Goal: Information Seeking & Learning: Learn about a topic

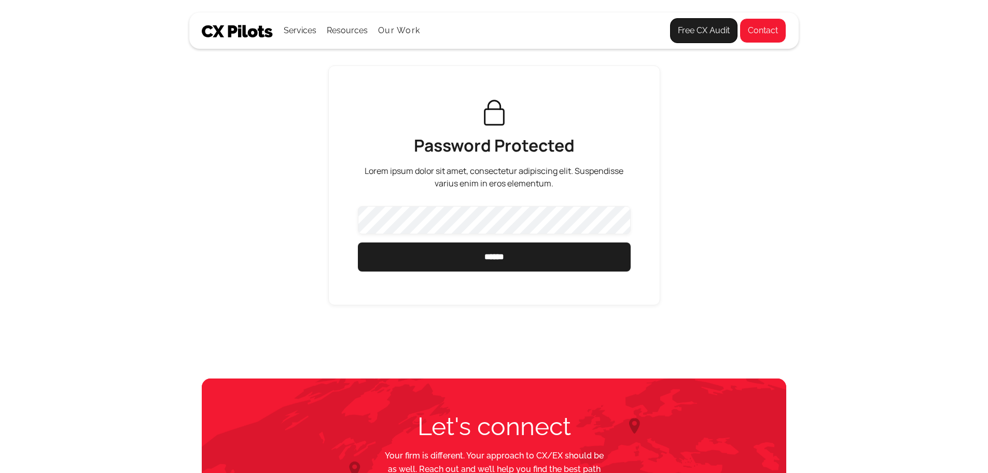
click at [233, 37] on img at bounding box center [238, 31] width 72 height 12
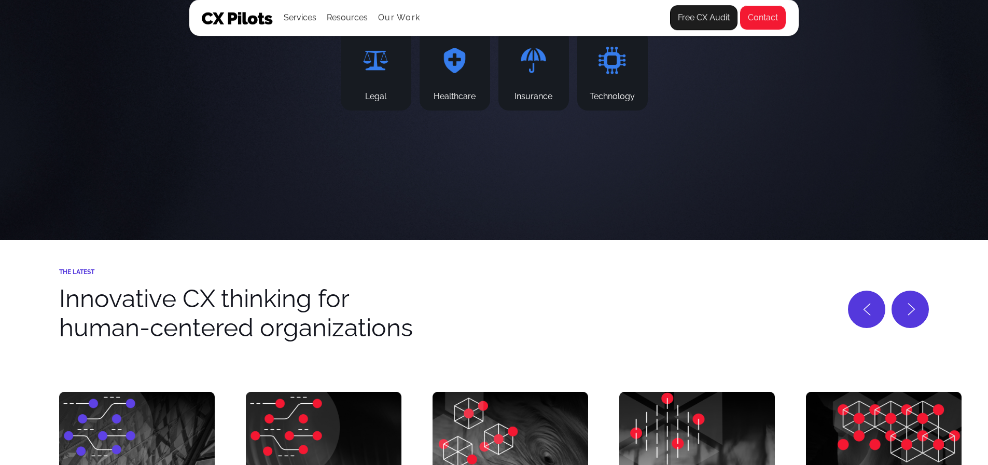
scroll to position [3787, 0]
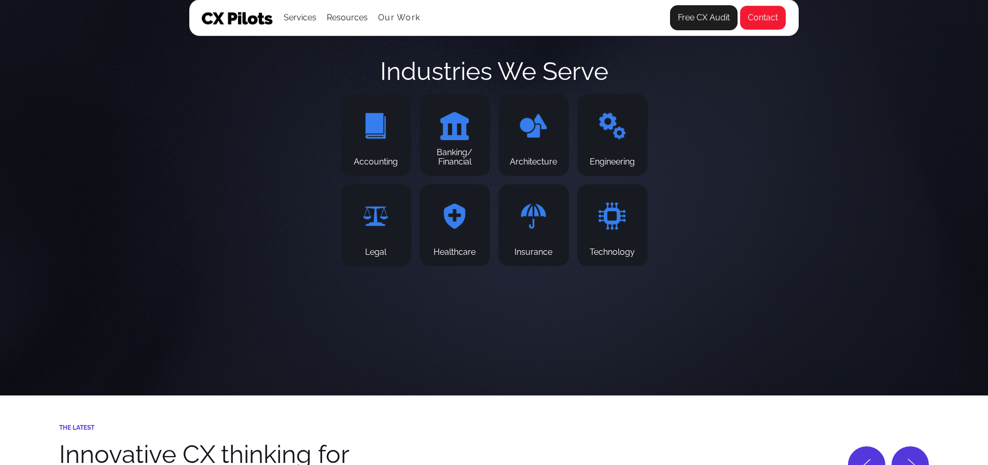
click at [537, 230] on img at bounding box center [533, 216] width 29 height 29
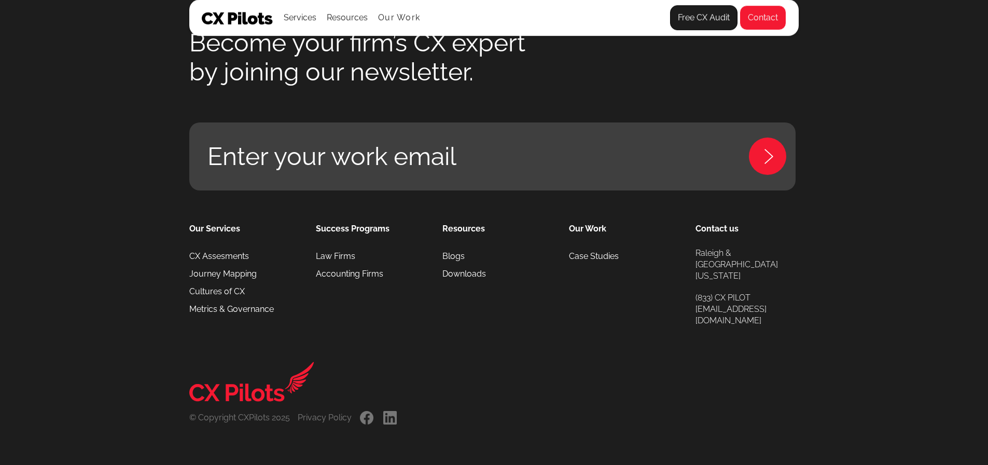
scroll to position [4922, 0]
click at [586, 264] on link "Case Studies" at bounding box center [594, 256] width 50 height 18
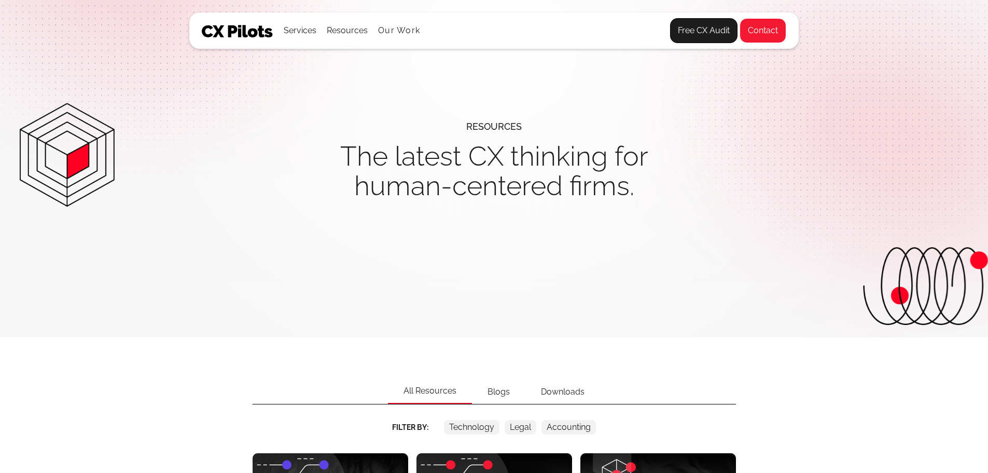
click at [230, 33] on img at bounding box center [238, 31] width 72 height 12
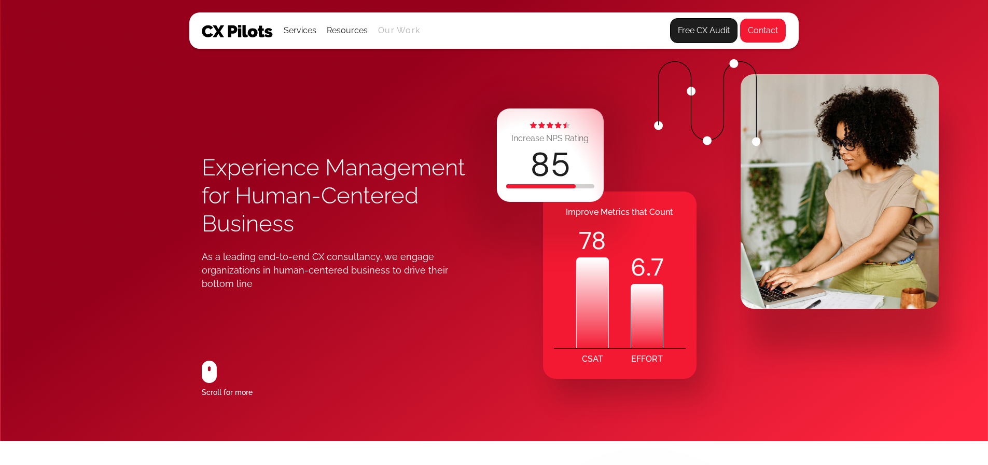
click at [382, 33] on link "Our Work" at bounding box center [399, 30] width 42 height 9
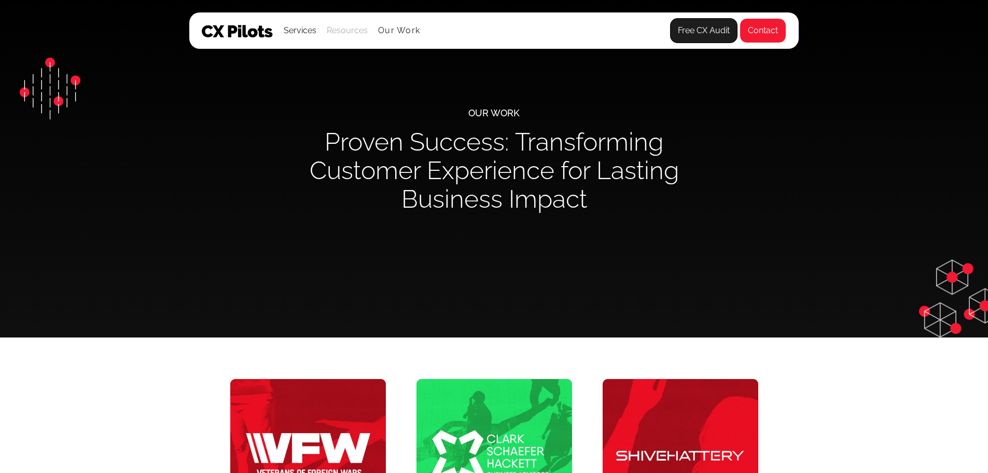
click at [349, 36] on div "Resources" at bounding box center [347, 30] width 41 height 15
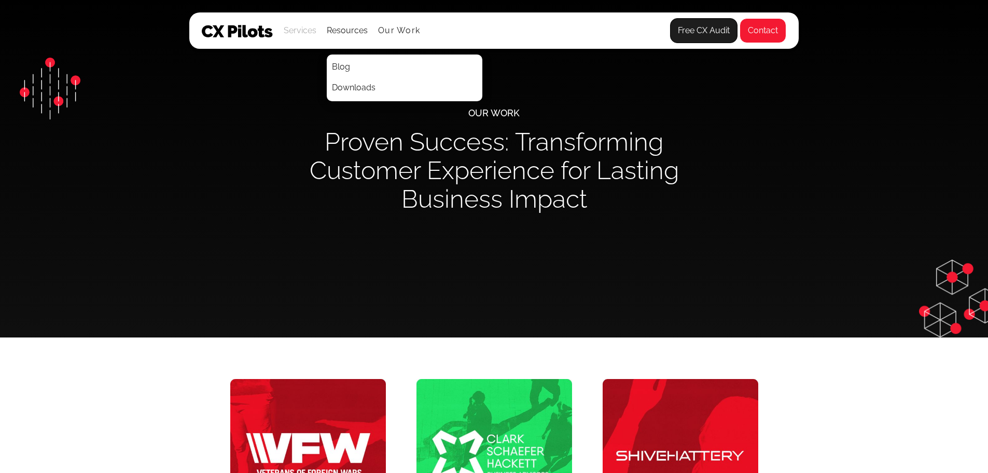
click at [313, 32] on div "Services" at bounding box center [300, 30] width 33 height 15
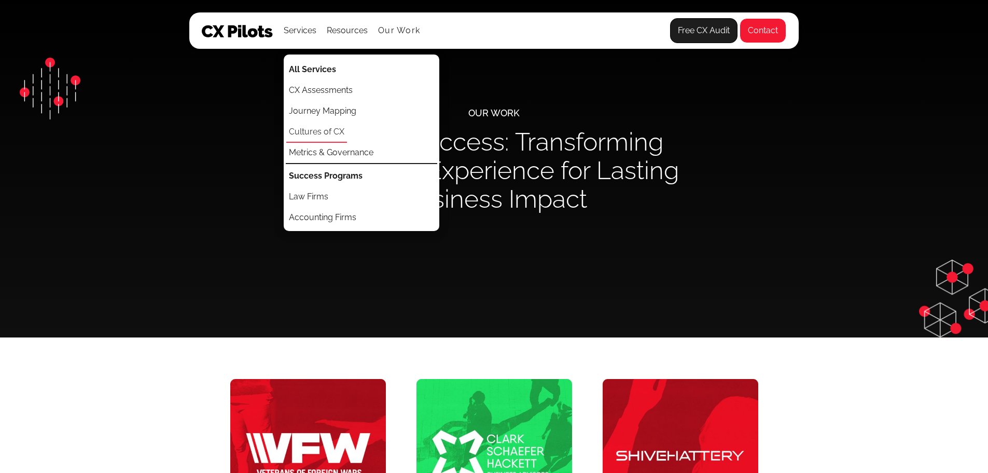
click at [306, 129] on link "Cultures of CX" at bounding box center [316, 132] width 61 height 21
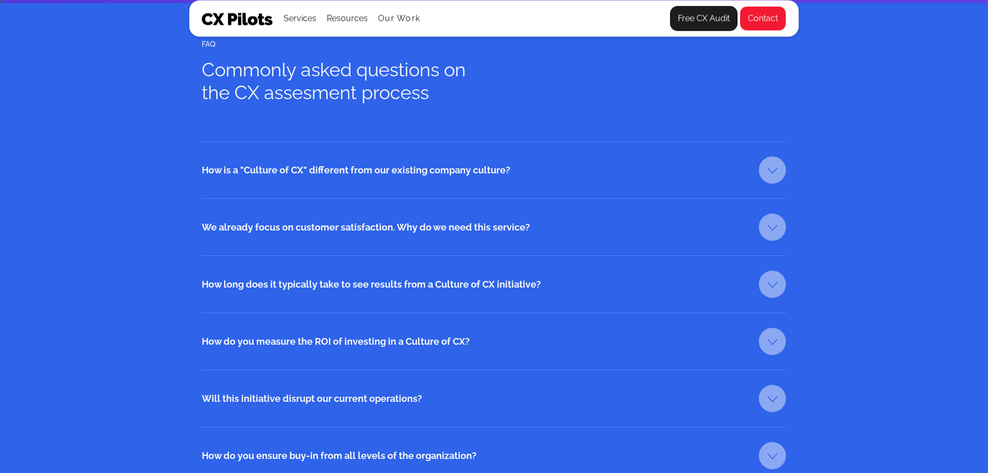
scroll to position [1523, 0]
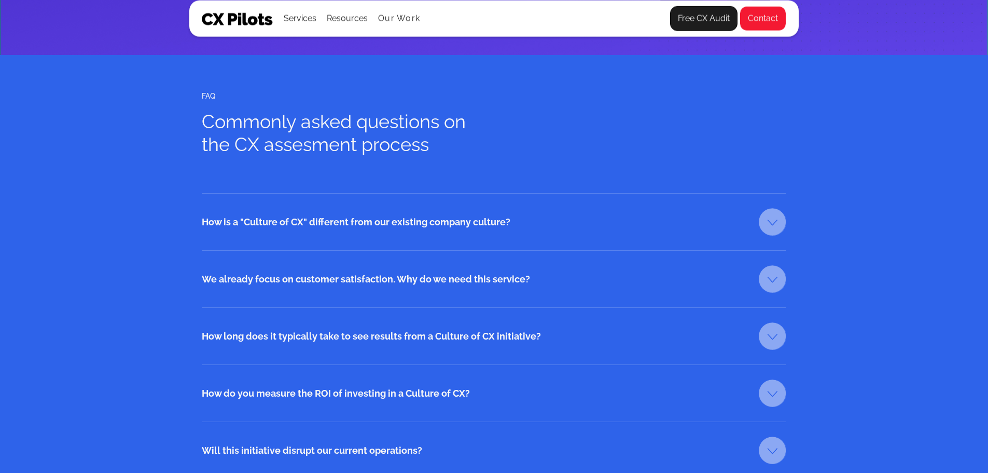
click at [766, 216] on link at bounding box center [772, 221] width 27 height 27
